Goal: Register for event/course

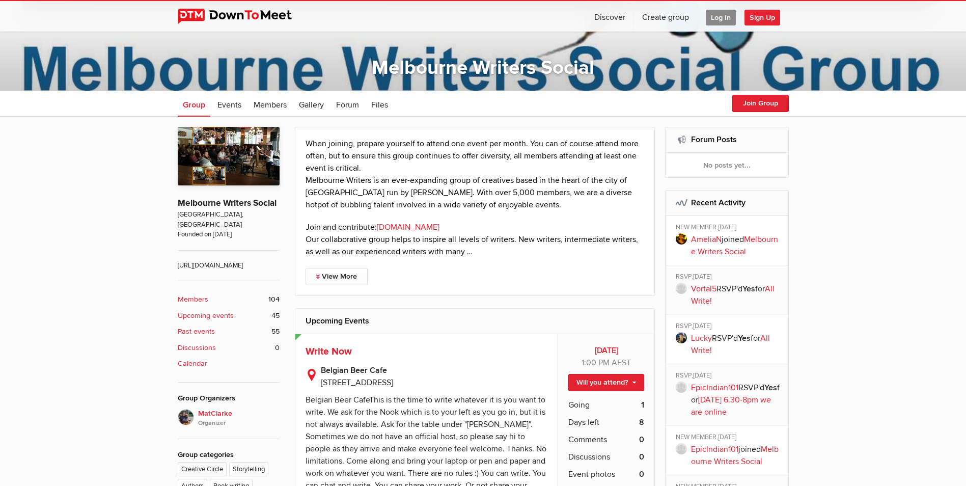
scroll to position [153, 0]
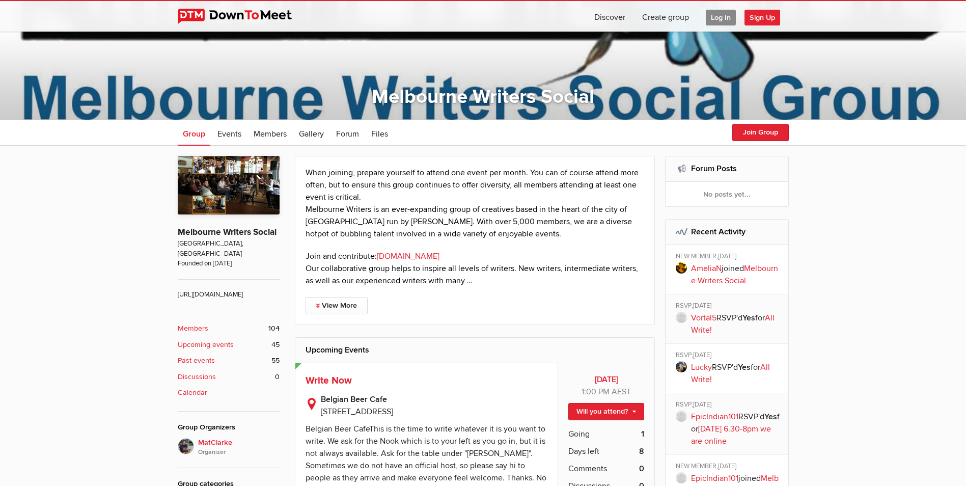
click at [201, 339] on b "Upcoming events" at bounding box center [206, 344] width 56 height 11
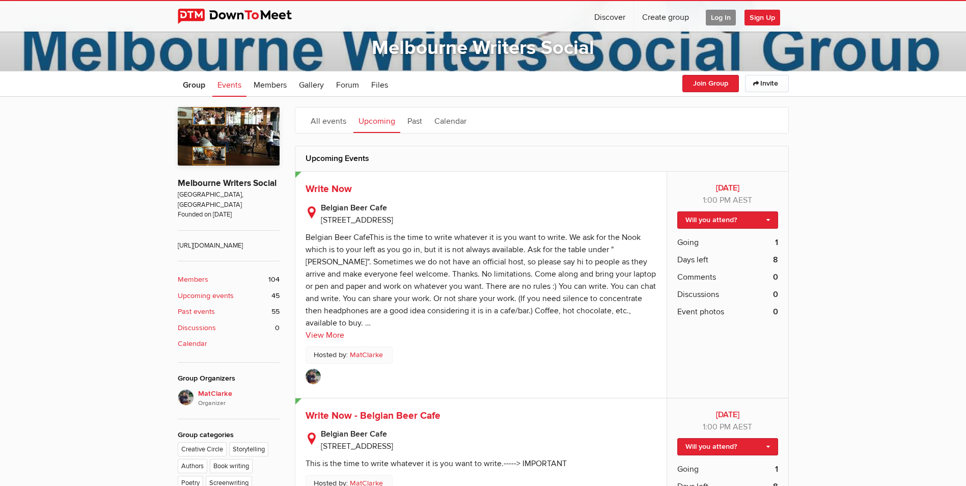
scroll to position [204, 0]
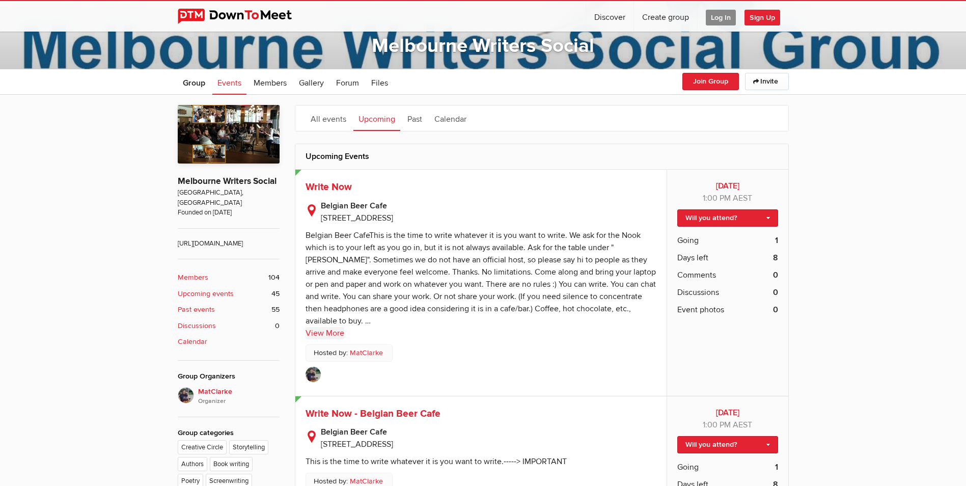
click at [335, 333] on link "View More" at bounding box center [325, 333] width 39 height 12
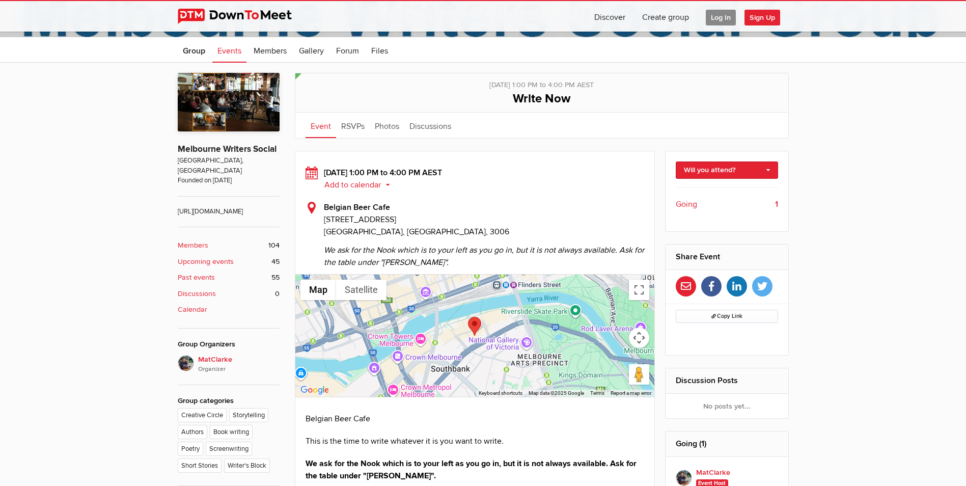
scroll to position [234, 0]
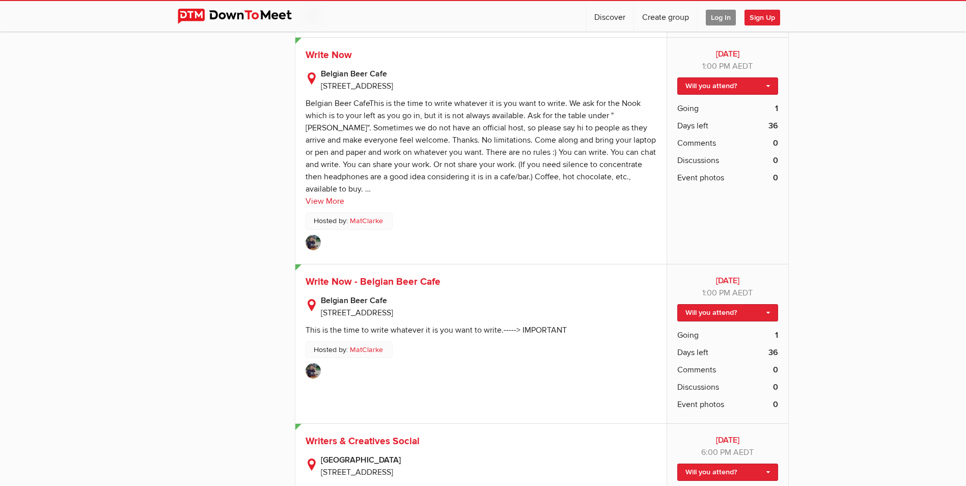
scroll to position [1171, 0]
